Goal: Information Seeking & Learning: Check status

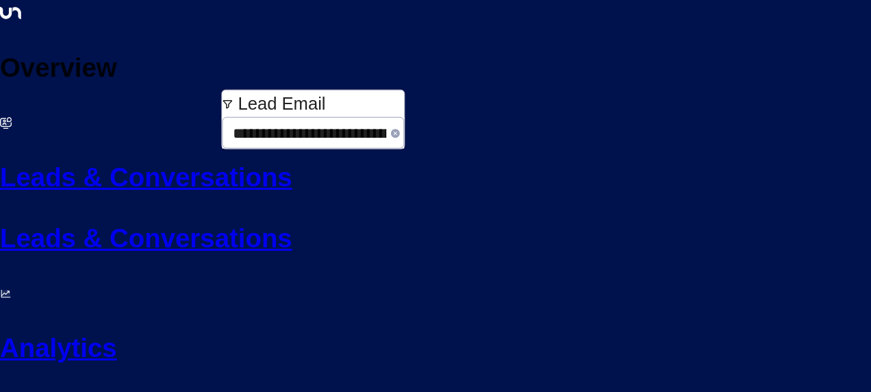
click at [391, 129] on icon "button" at bounding box center [395, 133] width 9 height 9
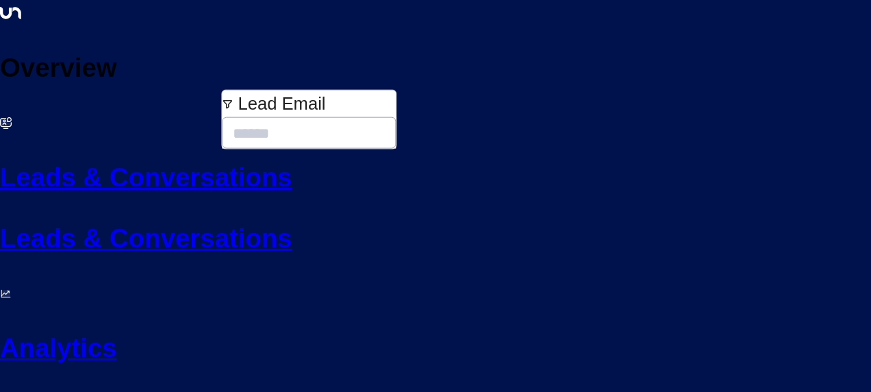
click at [277, 116] on input "text" at bounding box center [309, 133] width 174 height 34
type input "**********"
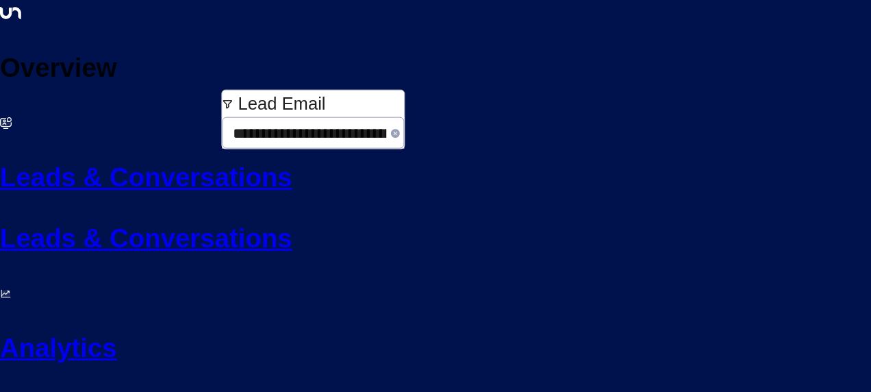
scroll to position [0, 18]
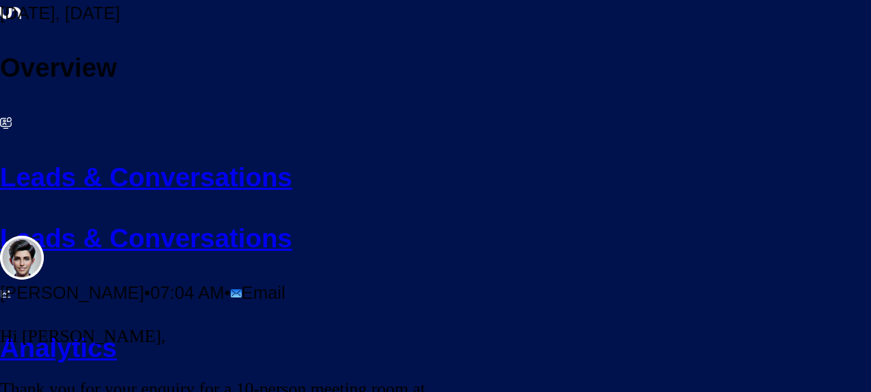
scroll to position [647, 0]
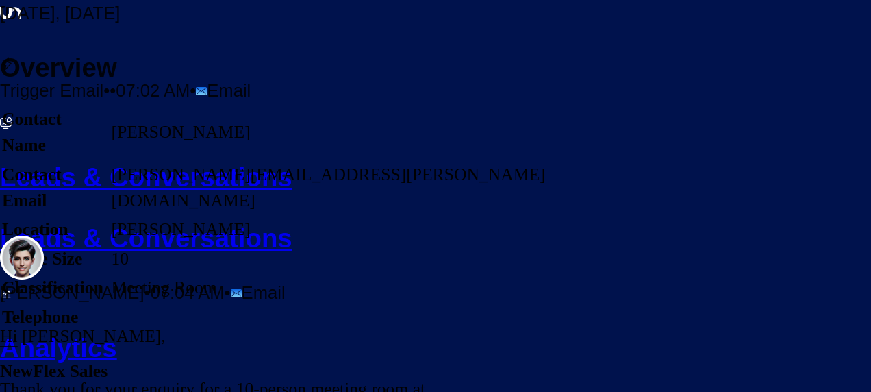
scroll to position [200, 0]
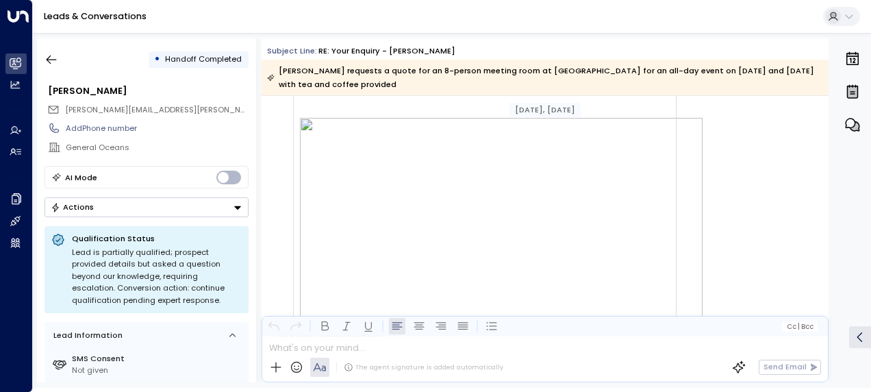
scroll to position [795, 0]
click at [514, 244] on img at bounding box center [501, 245] width 403 height 297
click at [307, 100] on img at bounding box center [501, 245] width 403 height 297
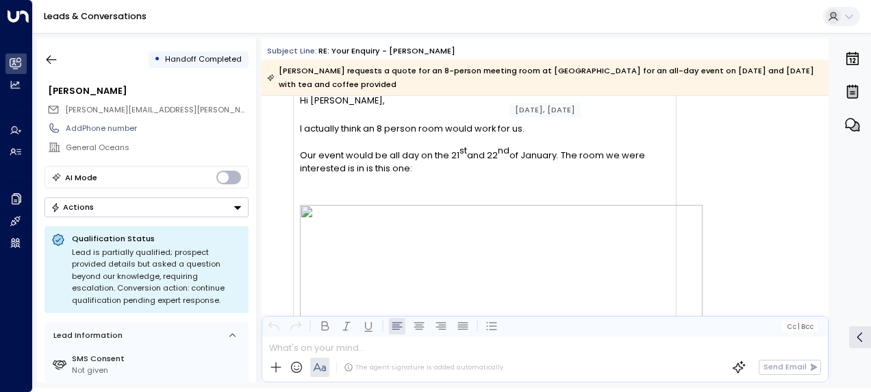
scroll to position [684, 0]
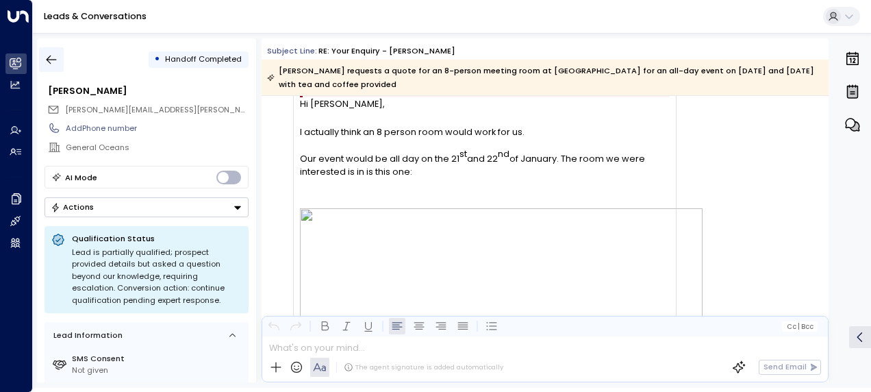
click at [48, 56] on icon "button" at bounding box center [52, 60] width 14 height 14
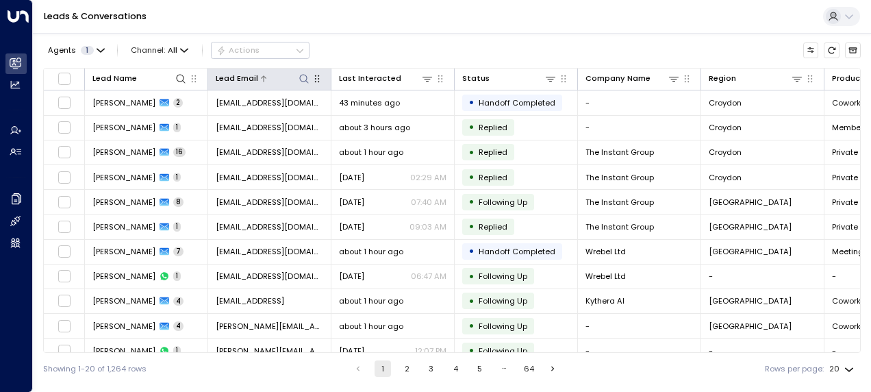
click at [306, 77] on icon at bounding box center [304, 78] width 11 height 11
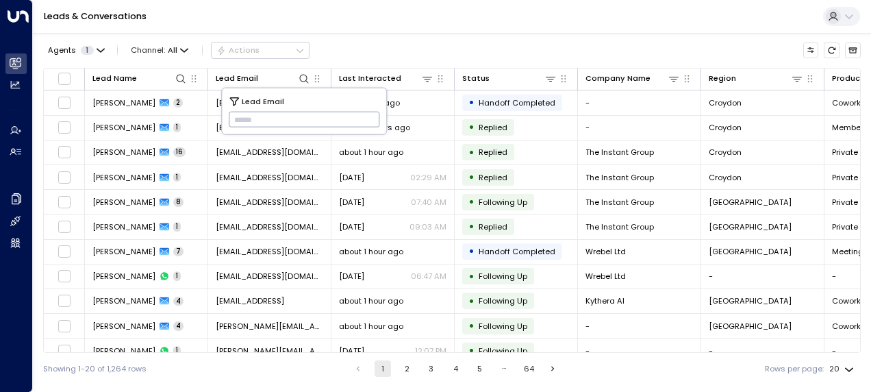
type input "**********"
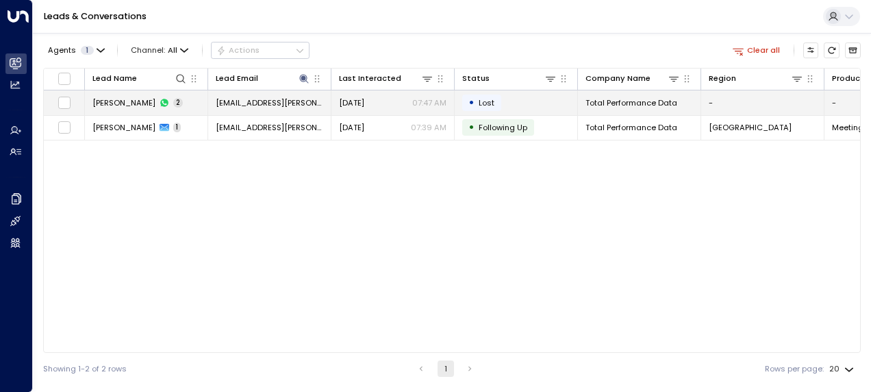
click at [417, 110] on td "Aug 27, 2025 07:47 AM" at bounding box center [393, 102] width 123 height 24
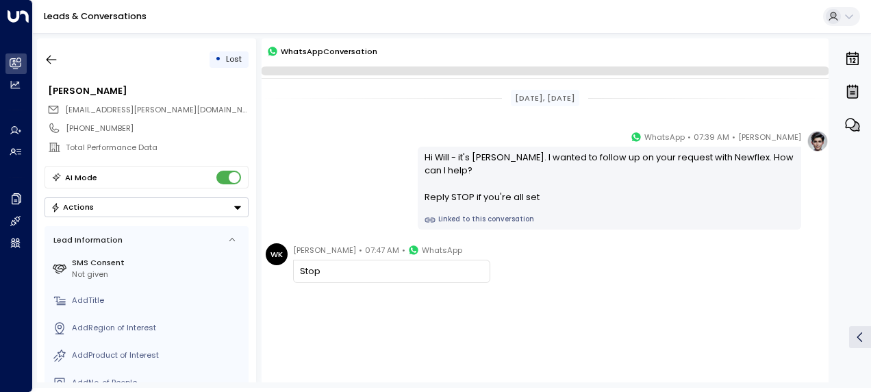
scroll to position [10, 0]
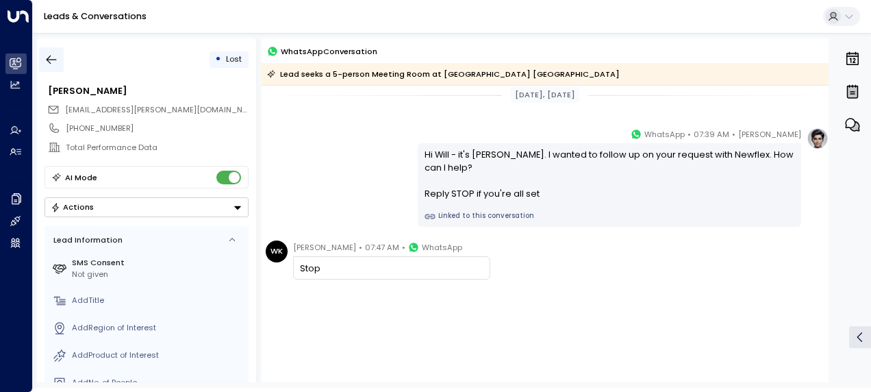
click at [45, 62] on icon "button" at bounding box center [52, 60] width 14 height 14
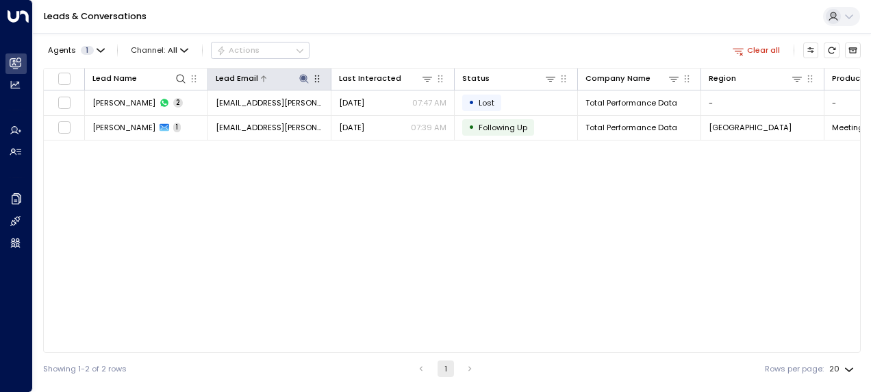
click at [307, 82] on icon at bounding box center [303, 78] width 9 height 9
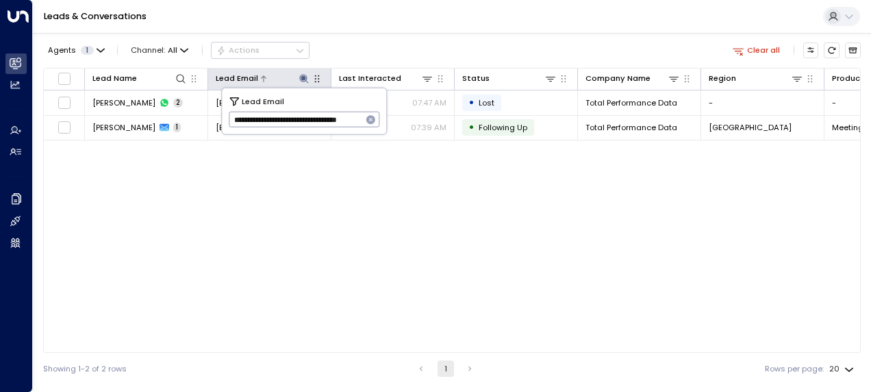
scroll to position [0, 26]
click at [372, 118] on icon "button" at bounding box center [371, 119] width 9 height 9
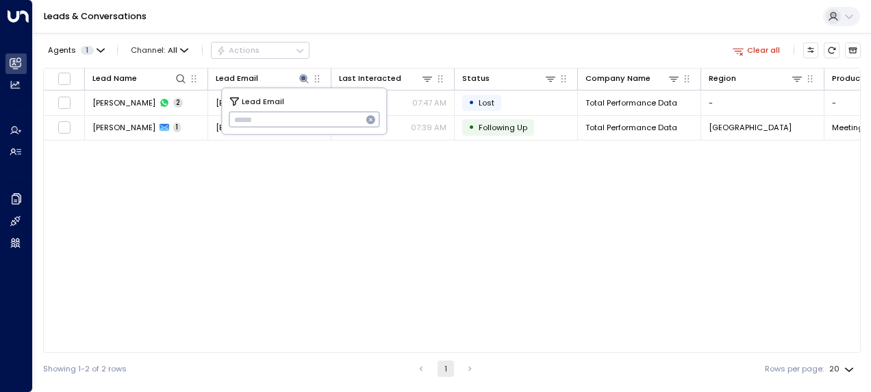
scroll to position [0, 0]
click at [302, 116] on input "text" at bounding box center [304, 119] width 151 height 23
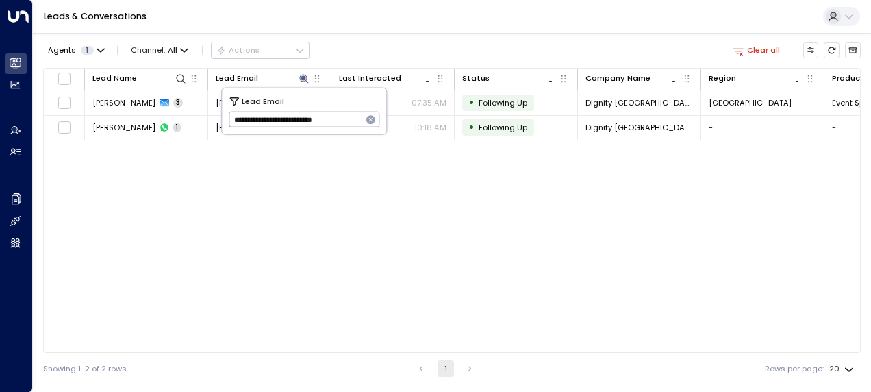
type input "**********"
